Goal: Transaction & Acquisition: Book appointment/travel/reservation

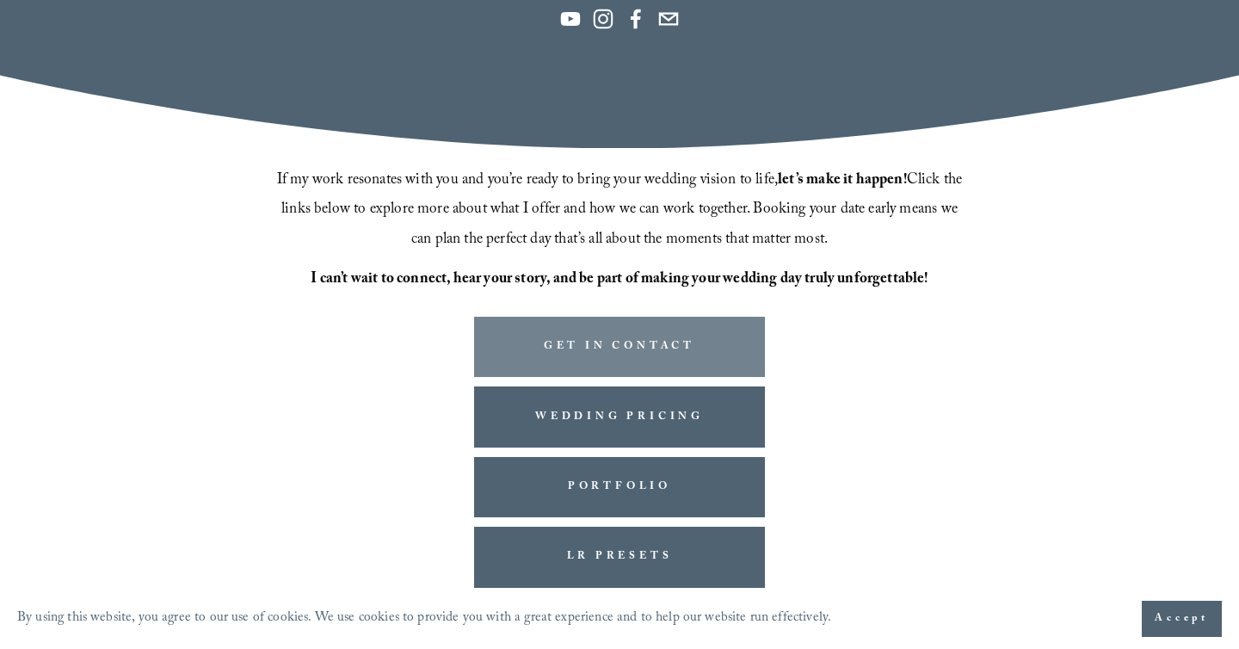
scroll to position [417, 0]
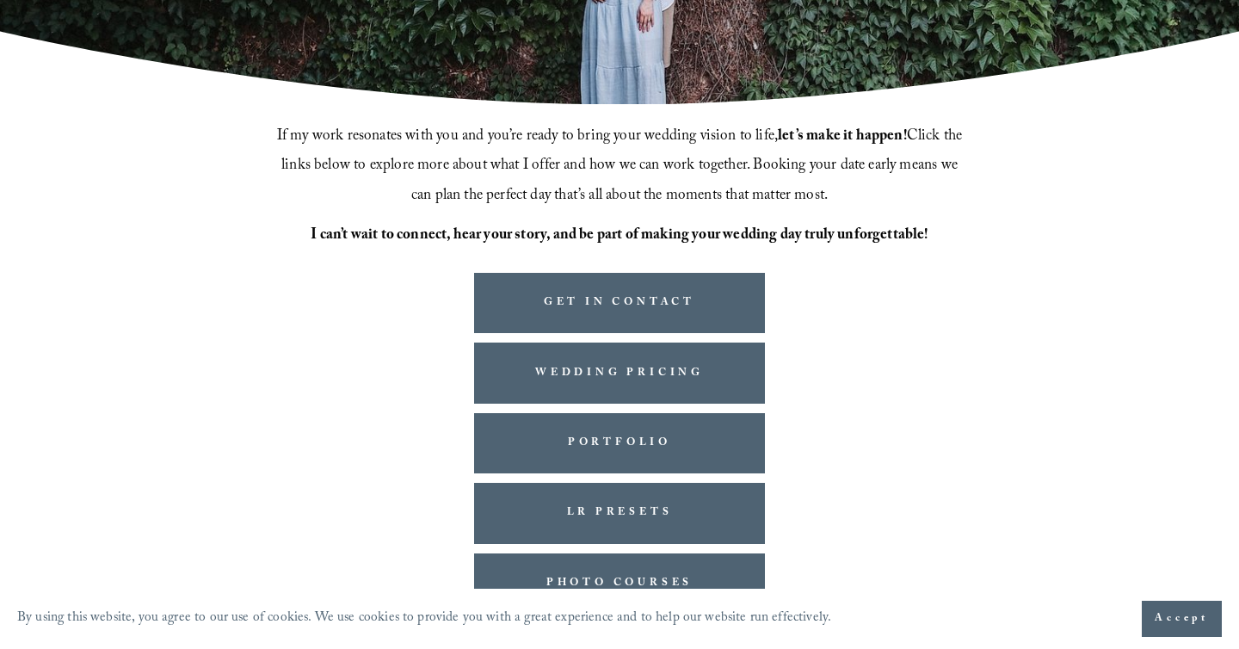
click at [1174, 622] on span "Accept" at bounding box center [1182, 618] width 54 height 17
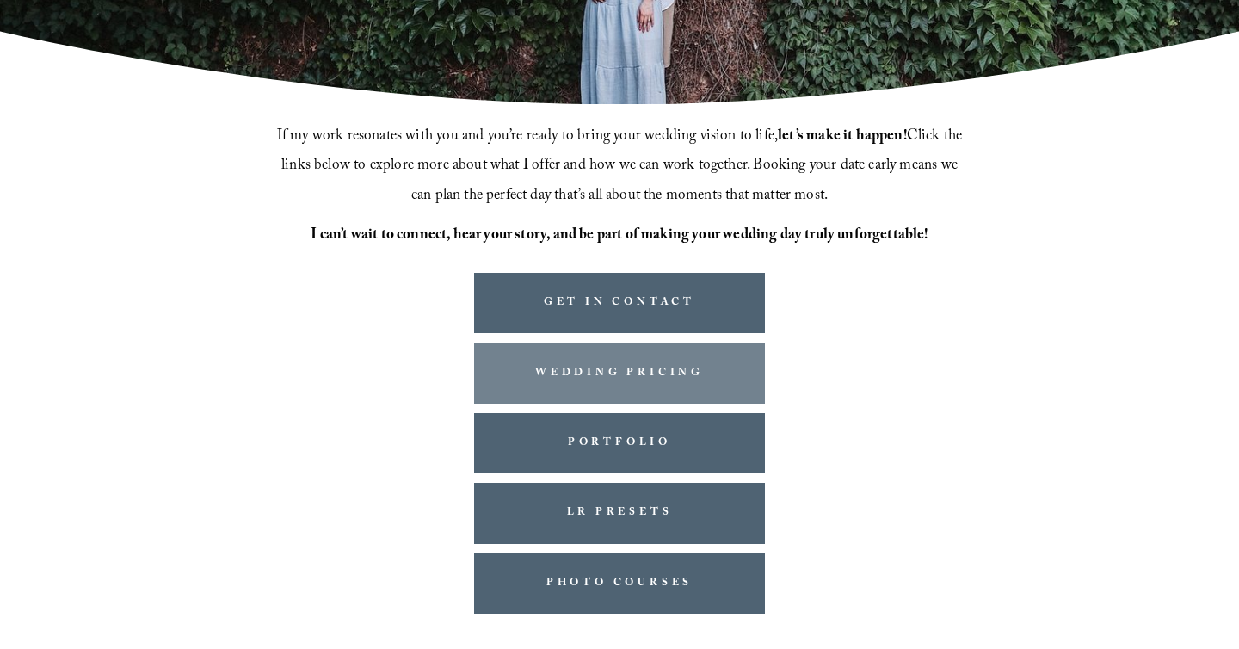
click at [630, 373] on link "WEDDING PRICING" at bounding box center [619, 372] width 290 height 60
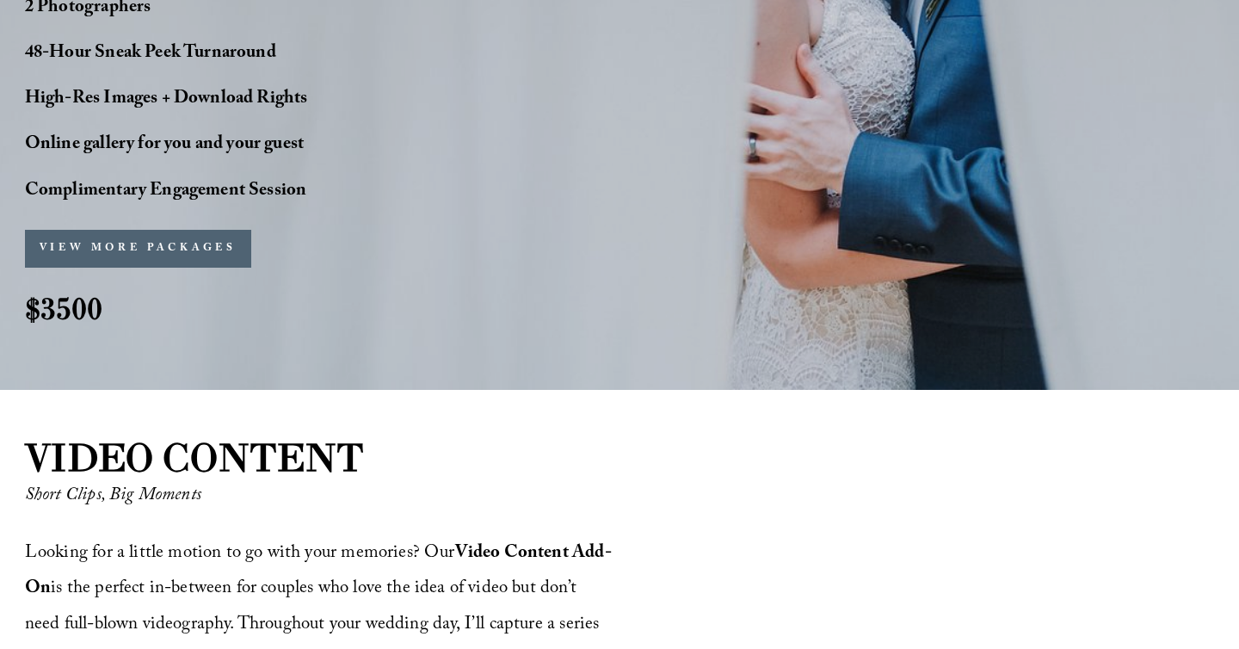
scroll to position [1649, 0]
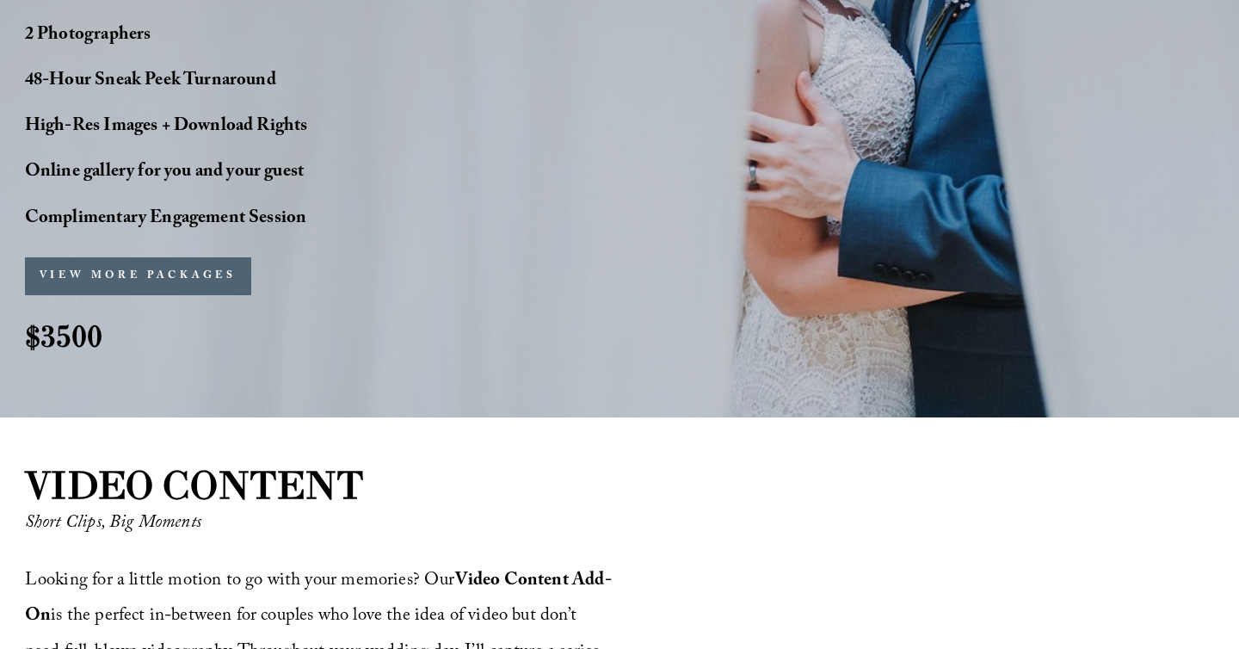
click at [159, 257] on button "VIEW MORE PACKAGES" at bounding box center [138, 276] width 226 height 38
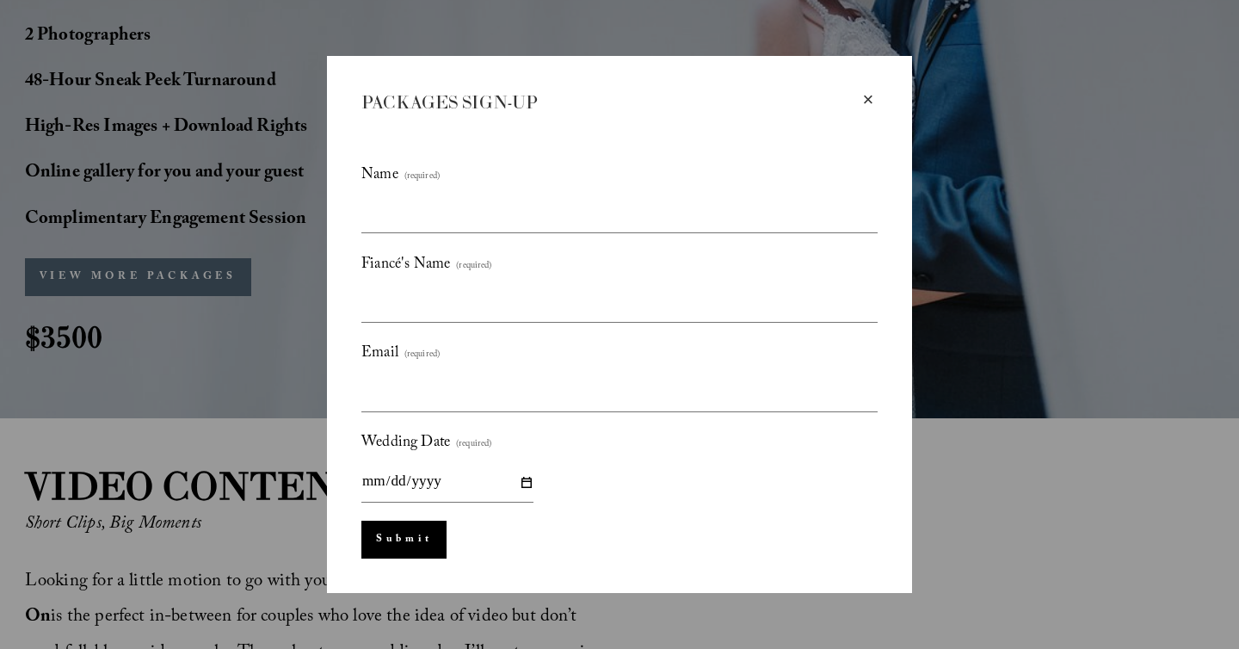
click at [872, 97] on div "×" at bounding box center [868, 99] width 19 height 19
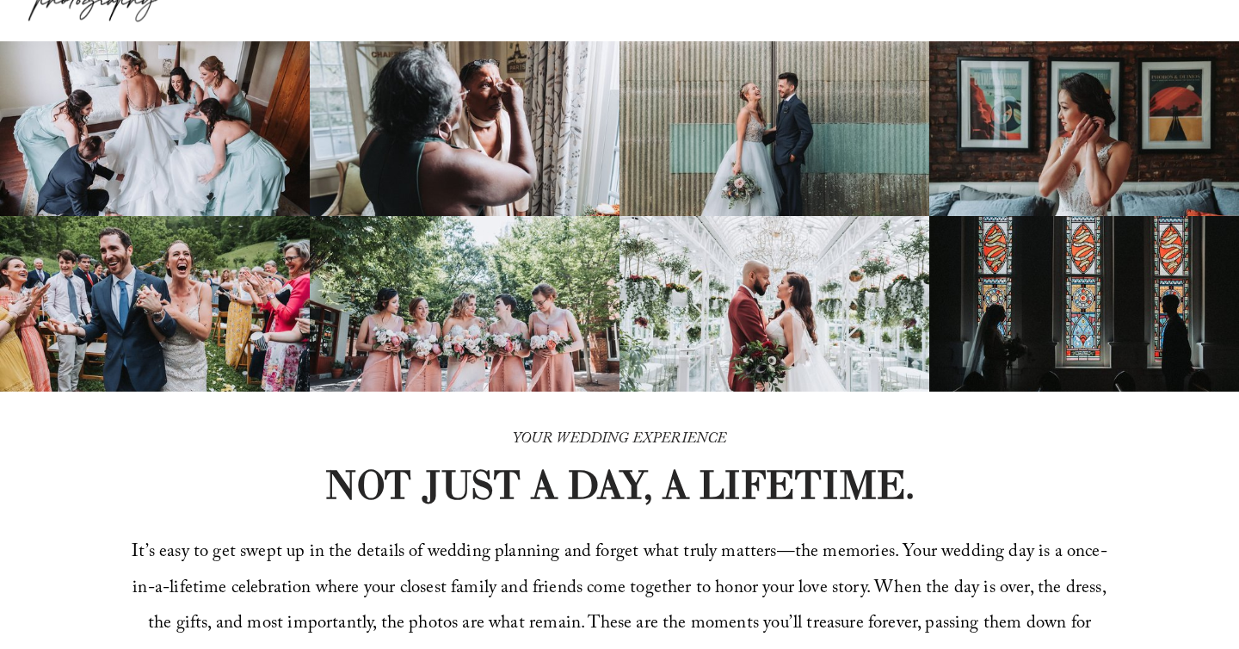
scroll to position [0, 0]
